Goal: Information Seeking & Learning: Learn about a topic

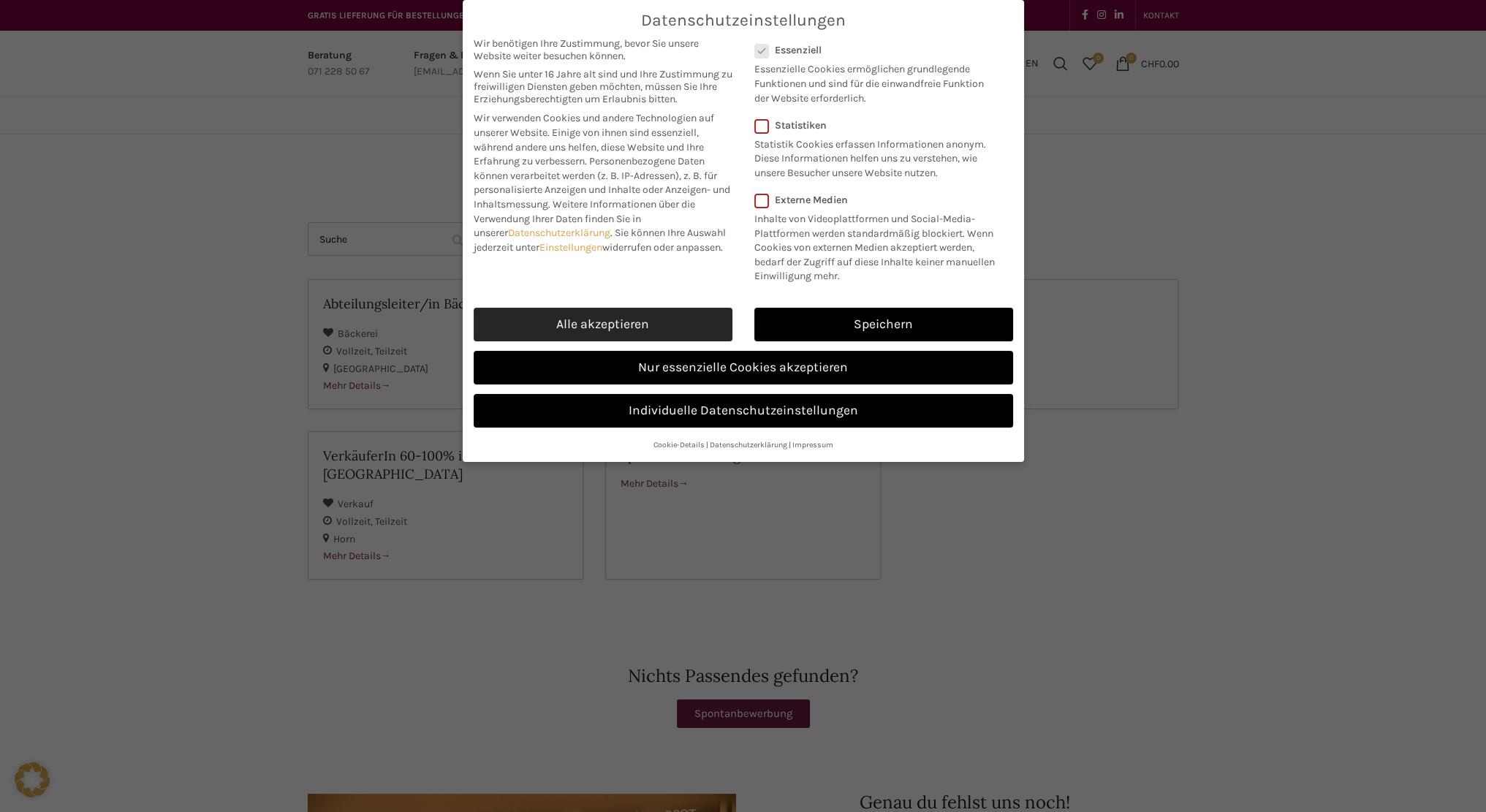
click at [599, 321] on link "Alle akzeptieren" at bounding box center [602, 325] width 258 height 34
checkbox input "true"
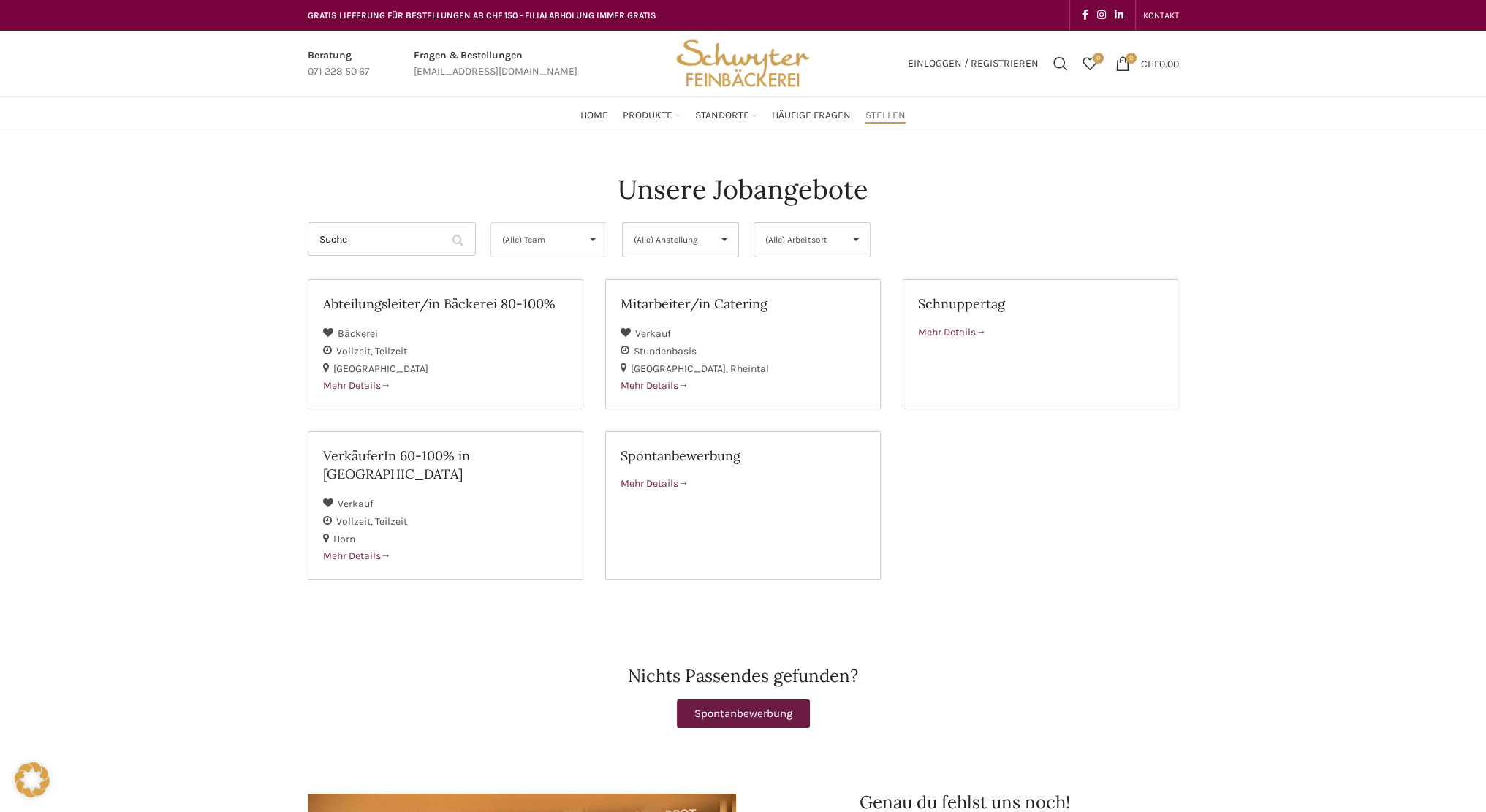
click at [586, 242] on span "▾" at bounding box center [592, 239] width 27 height 34
click at [518, 274] on li "(Alle) Team" at bounding box center [548, 275] width 115 height 29
click at [587, 117] on span "Home" at bounding box center [594, 116] width 27 height 14
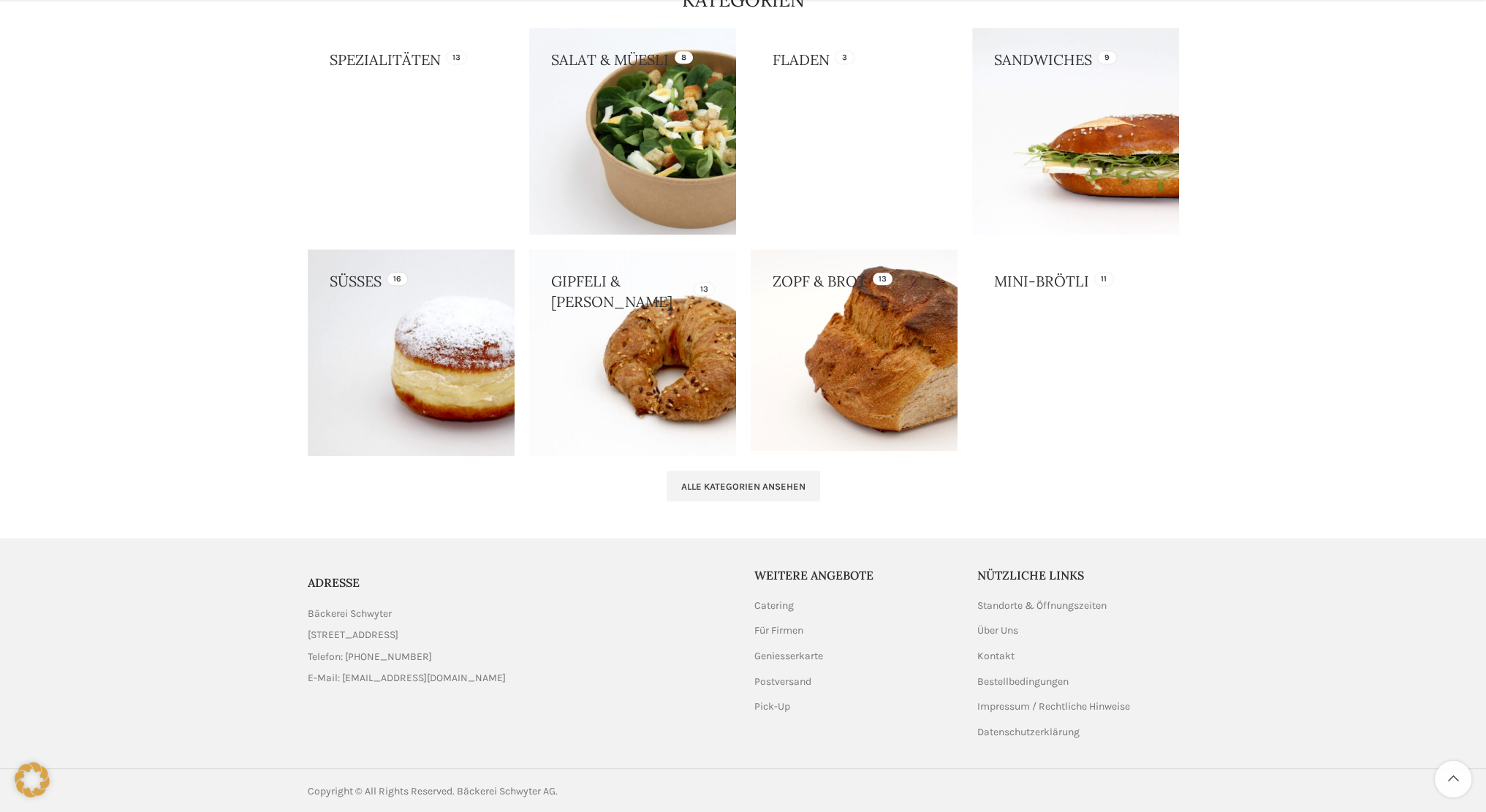
scroll to position [1330, 0]
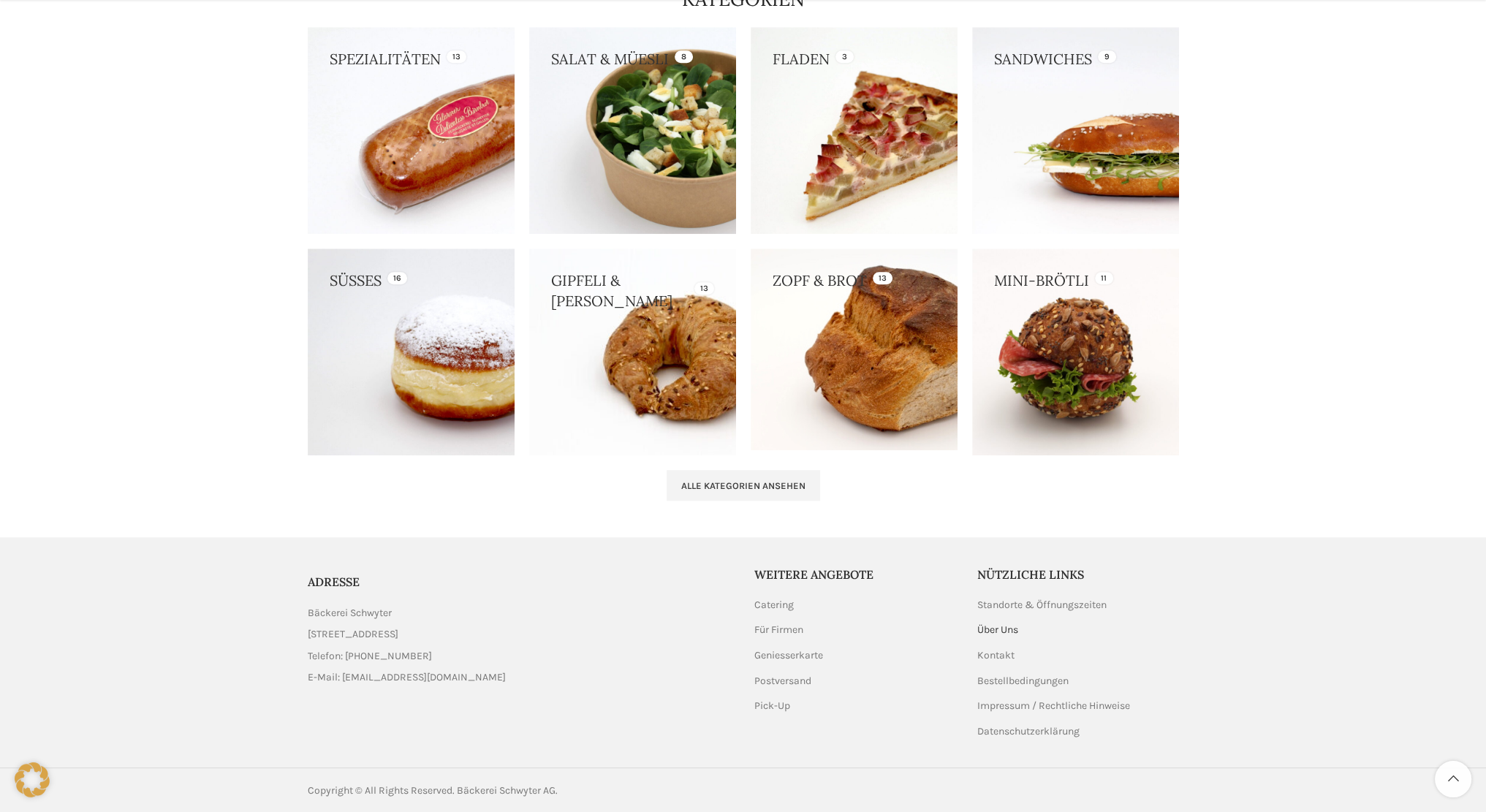
click at [1019, 628] on link "Über Uns" at bounding box center [998, 630] width 43 height 14
